Goal: Navigation & Orientation: Find specific page/section

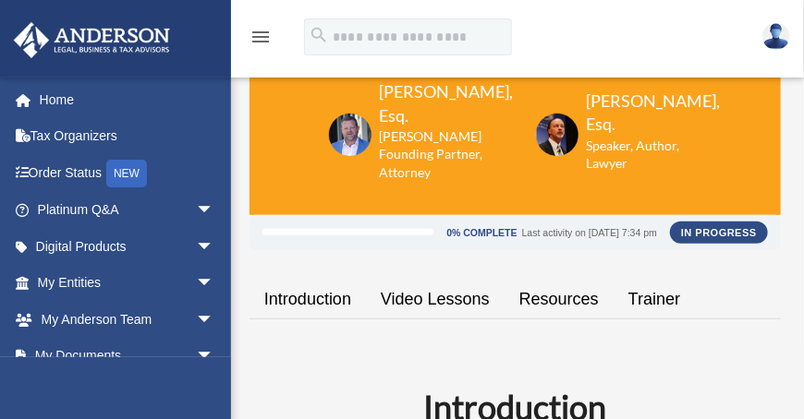
scroll to position [126, 0]
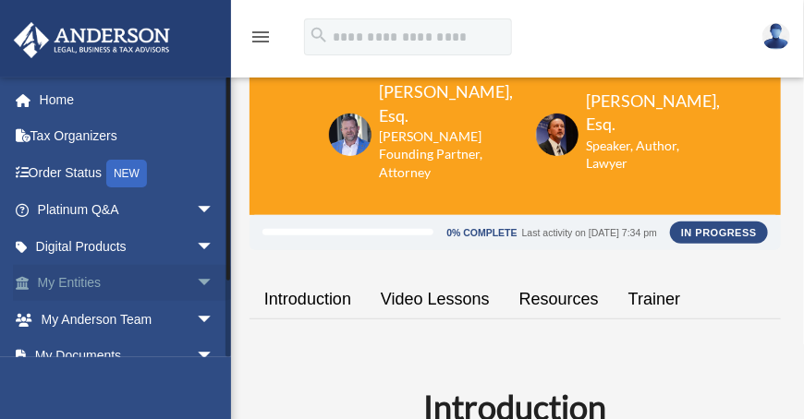
click at [82, 284] on link "My Entities arrow_drop_down" at bounding box center [127, 283] width 229 height 37
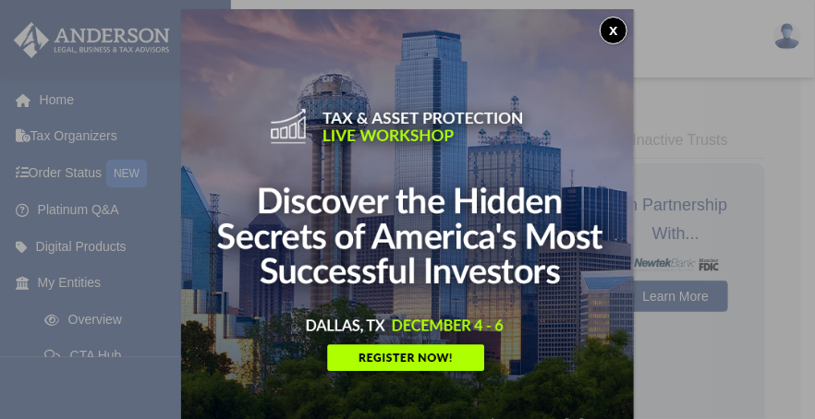
click at [611, 34] on button "x" at bounding box center [613, 31] width 28 height 28
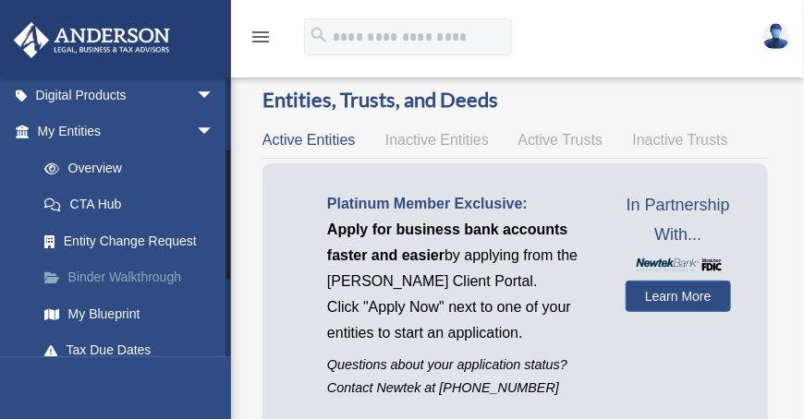
scroll to position [154, 0]
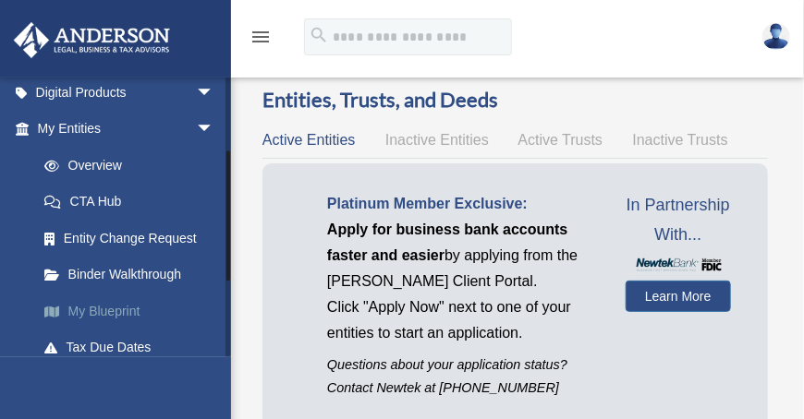
click at [128, 310] on link "My Blueprint" at bounding box center [134, 311] width 216 height 37
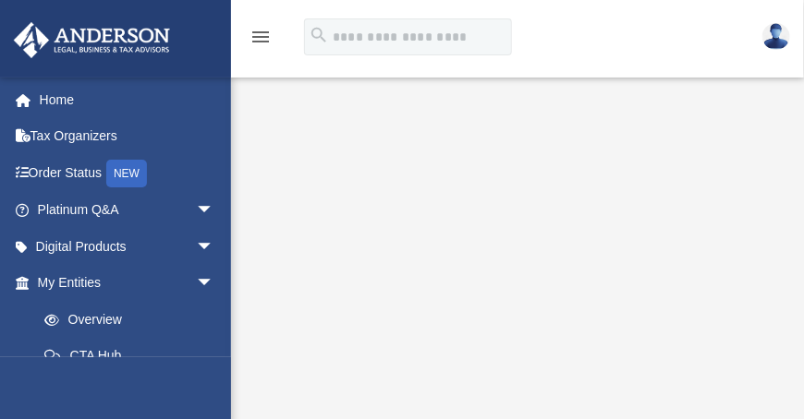
scroll to position [196, 0]
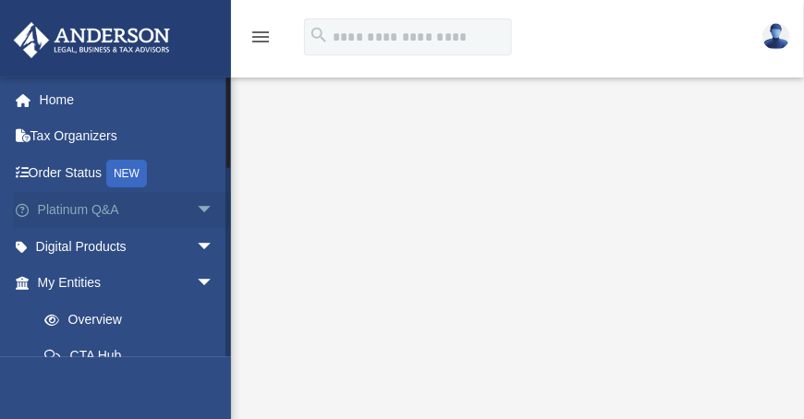
click at [51, 208] on link "Platinum Q&A arrow_drop_down" at bounding box center [127, 210] width 229 height 37
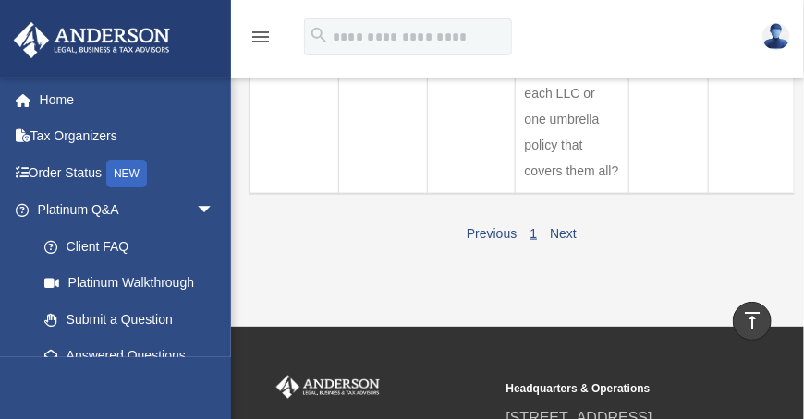
scroll to position [515, 0]
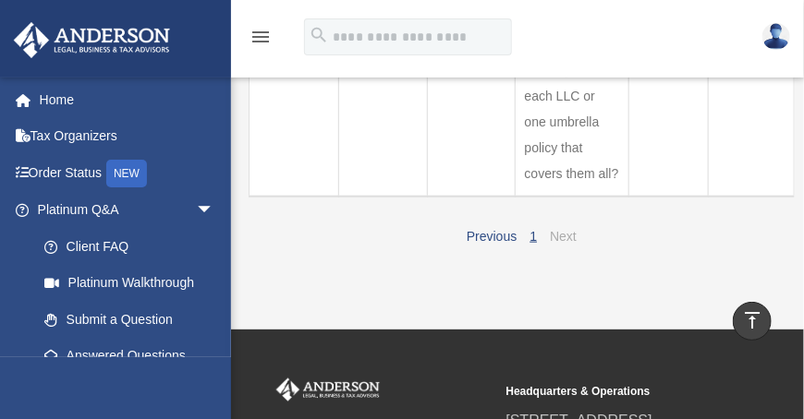
click at [564, 238] on link "Next" at bounding box center [563, 236] width 27 height 15
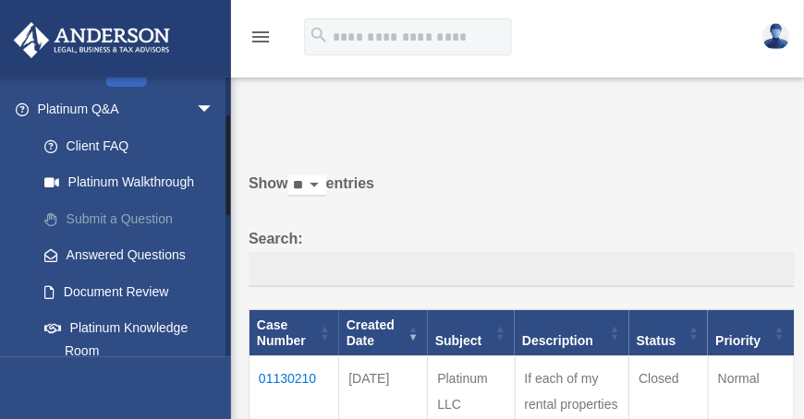
scroll to position [113, 0]
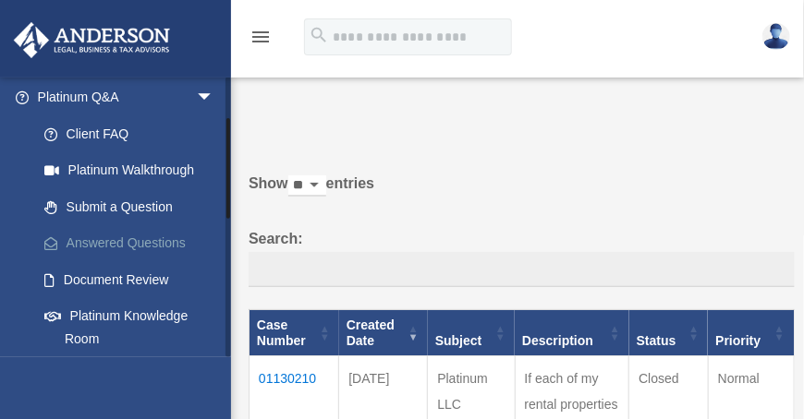
click at [121, 236] on link "Answered Questions" at bounding box center [134, 243] width 216 height 37
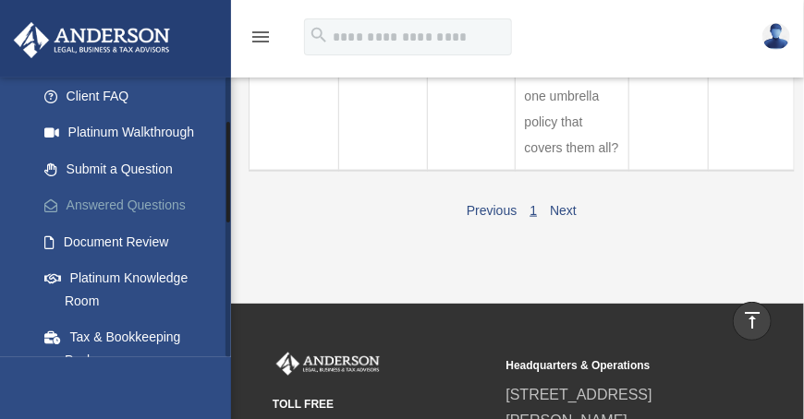
scroll to position [158, 0]
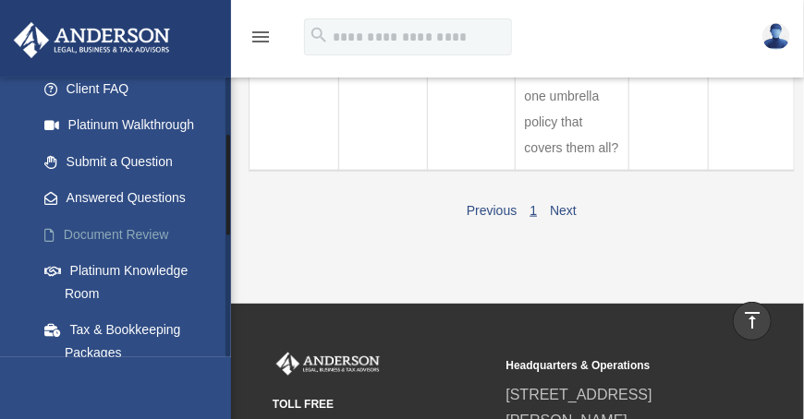
click at [139, 234] on link "Document Review" at bounding box center [134, 234] width 216 height 37
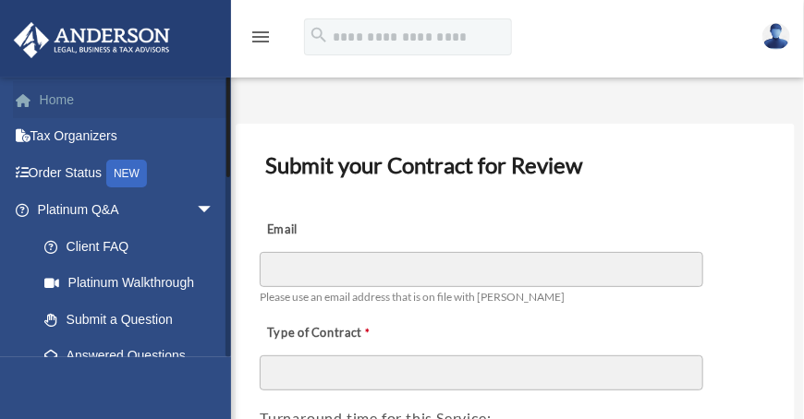
click at [66, 101] on link "Home" at bounding box center [127, 99] width 229 height 37
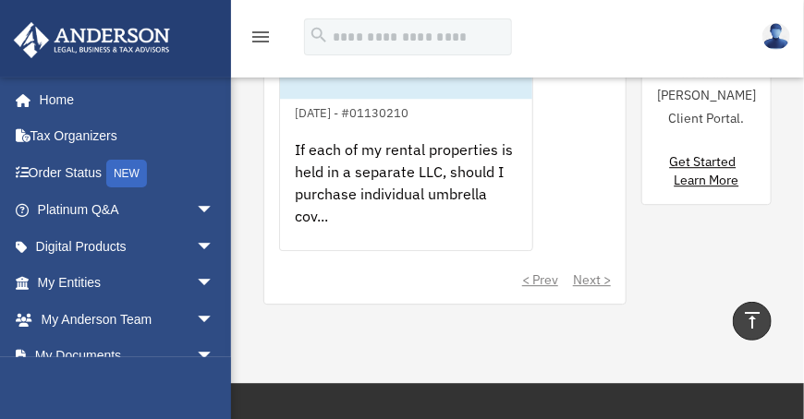
scroll to position [1492, 0]
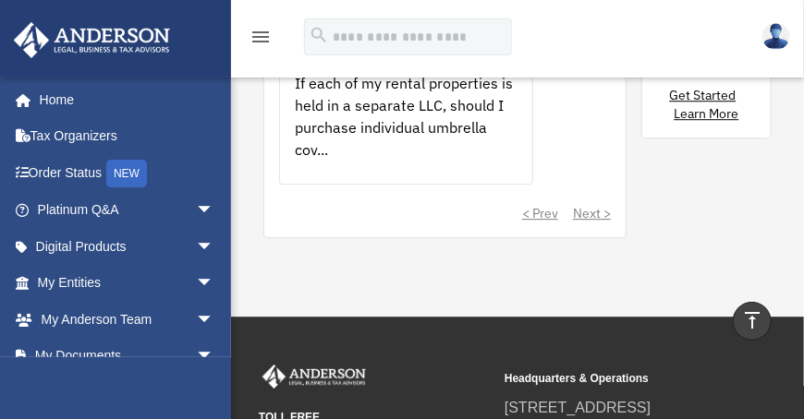
click at [599, 204] on div "< Prev Next >" at bounding box center [445, 213] width 332 height 18
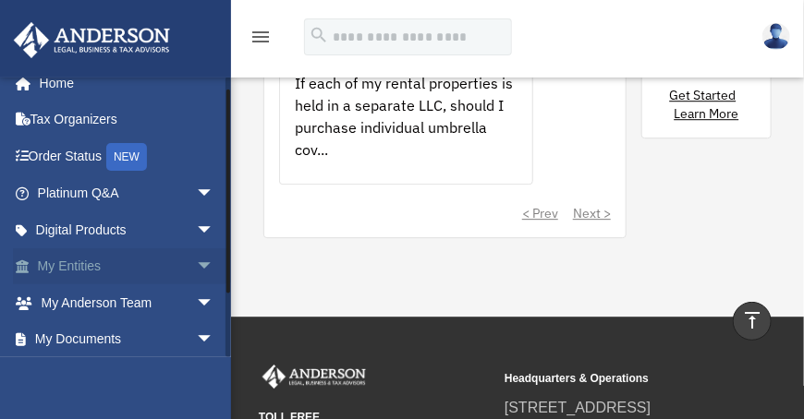
scroll to position [24, 0]
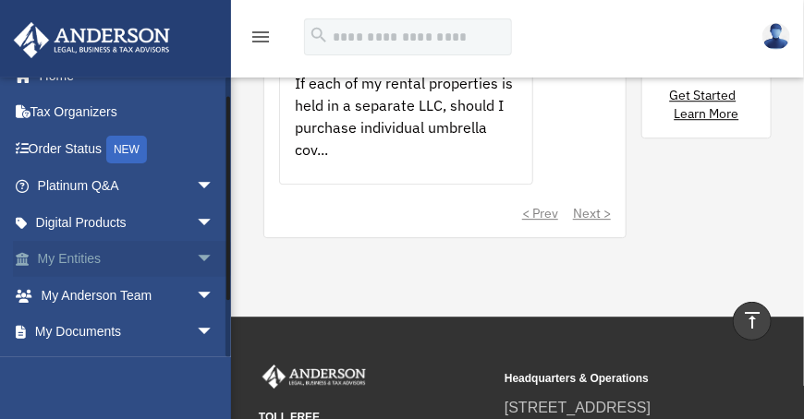
click at [196, 259] on span "arrow_drop_down" at bounding box center [214, 260] width 37 height 38
click at [88, 257] on link "My Entities arrow_drop_up" at bounding box center [127, 259] width 229 height 37
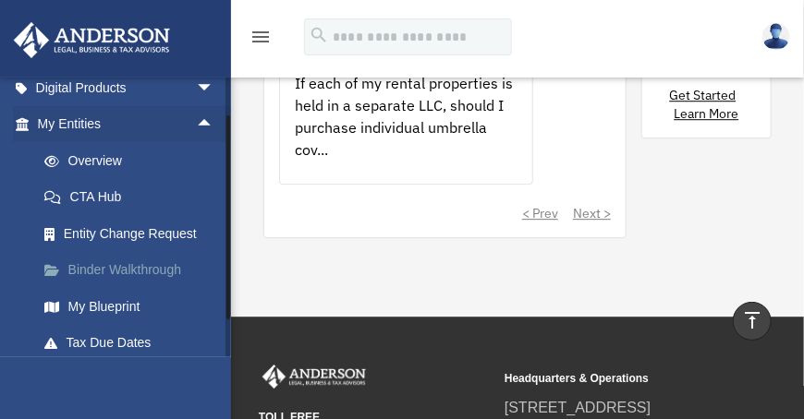
scroll to position [162, 0]
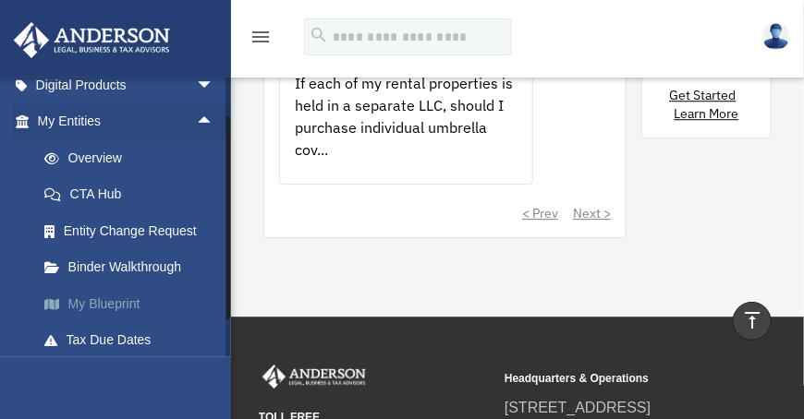
click at [118, 308] on link "My Blueprint" at bounding box center [134, 303] width 216 height 37
